Goal: Use online tool/utility

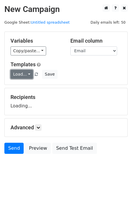
click at [24, 77] on link "Load..." at bounding box center [22, 74] width 23 height 9
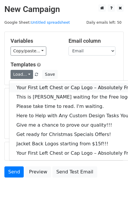
click at [29, 86] on link "Your First Left Chest or Cap Logo – Absolutely Free" at bounding box center [79, 87] width 140 height 9
